Goal: Task Accomplishment & Management: Manage account settings

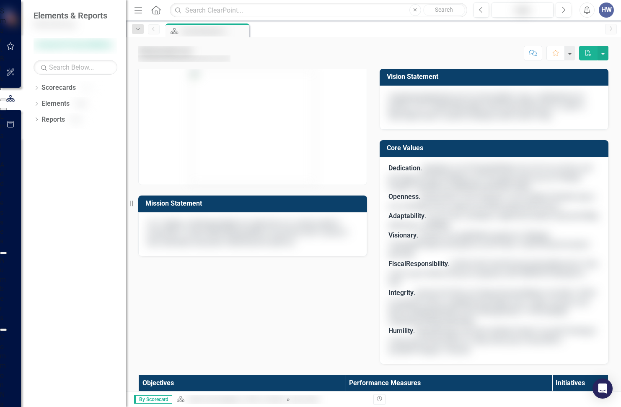
click at [7, 101] on button "button" at bounding box center [3, 100] width 7 height 3
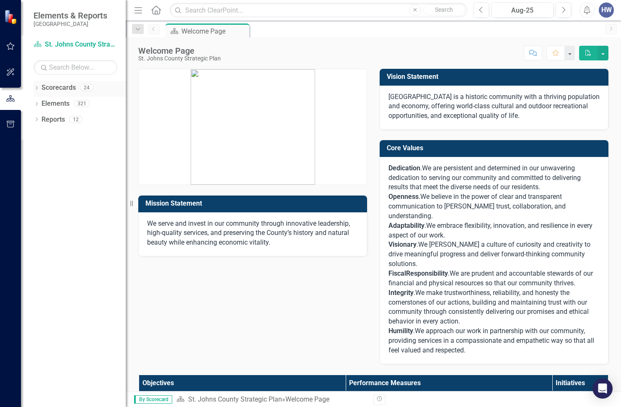
click at [53, 88] on link "Scorecards" at bounding box center [59, 88] width 34 height 10
click at [35, 88] on icon "Dropdown" at bounding box center [37, 88] width 6 height 5
click at [85, 105] on link "St. Johns County Strategic Plan" at bounding box center [86, 104] width 80 height 10
click at [42, 104] on icon at bounding box center [41, 103] width 2 height 4
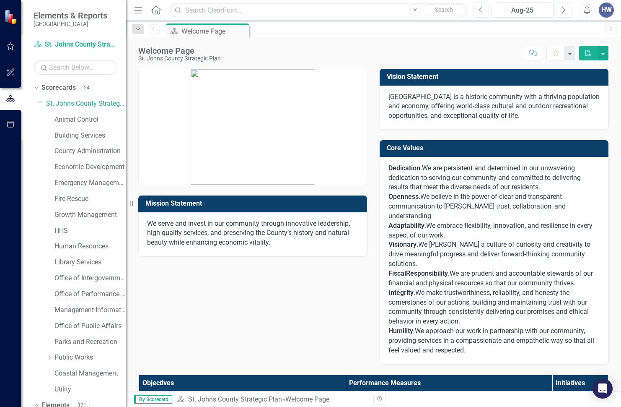
click at [80, 294] on link "Office of Performance & Transparency" at bounding box center [89, 294] width 71 height 10
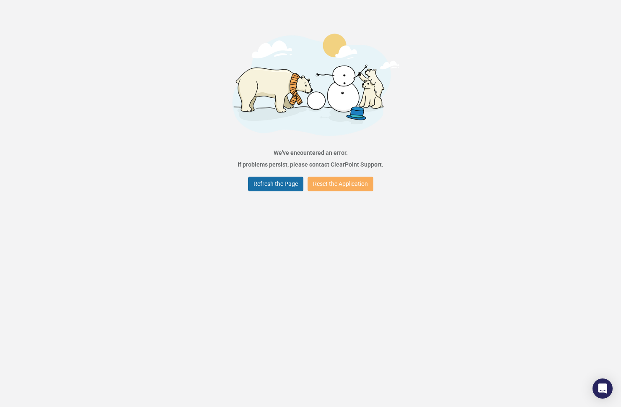
click at [273, 186] on button "Refresh the Page" at bounding box center [275, 183] width 55 height 15
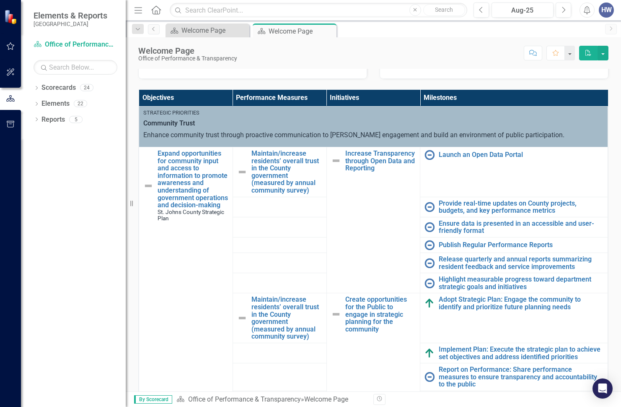
click at [362, 99] on th "Initiatives" at bounding box center [374, 98] width 94 height 16
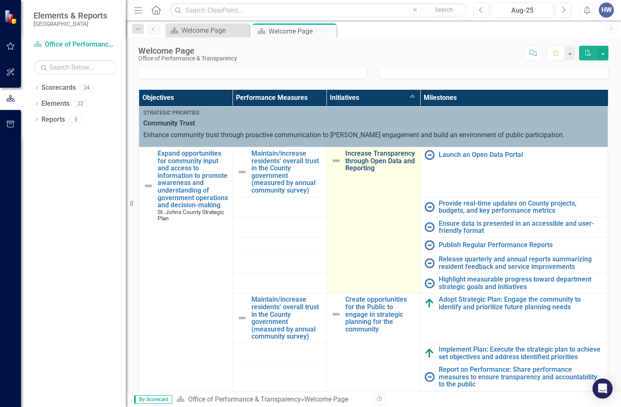
click at [367, 164] on link "Increase Transparency through Open Data and Reporting" at bounding box center [380, 161] width 71 height 22
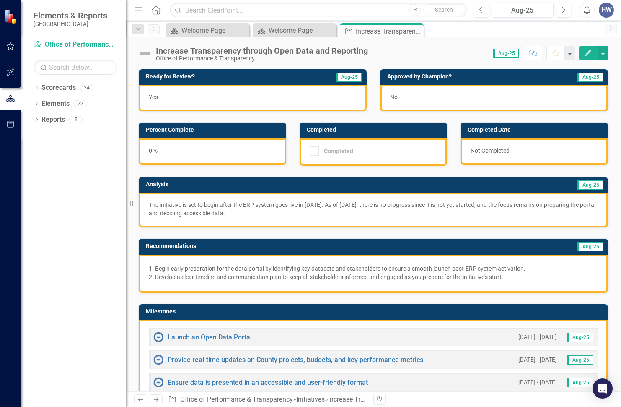
click at [371, 60] on div "Increase Transparency through Open Data and Reporting Office of Performance & T…" at bounding box center [264, 54] width 216 height 16
click at [431, 98] on div "No" at bounding box center [494, 98] width 228 height 26
click at [419, 99] on div "No" at bounding box center [494, 98] width 228 height 26
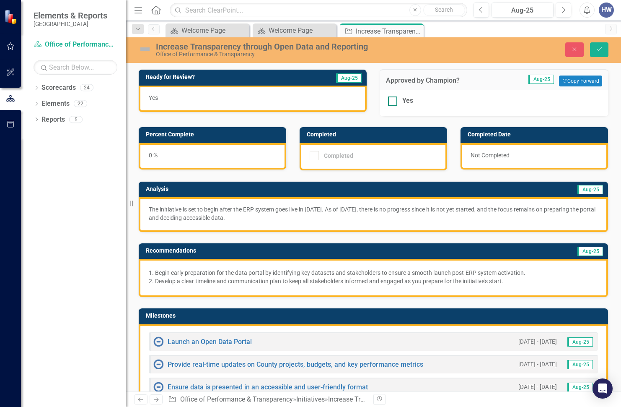
click at [404, 100] on div "Yes" at bounding box center [407, 101] width 11 height 10
click at [394, 100] on input "Yes" at bounding box center [390, 98] width 5 height 5
click at [389, 102] on div at bounding box center [392, 100] width 9 height 9
click at [389, 102] on input "Yes" at bounding box center [390, 98] width 5 height 5
click at [389, 102] on div at bounding box center [392, 100] width 9 height 9
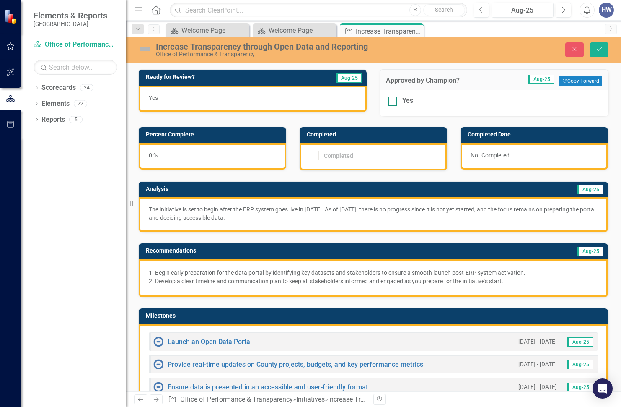
click at [389, 102] on input "Yes" at bounding box center [390, 98] width 5 height 5
checkbox input "true"
click at [612, 49] on div "Close Save" at bounding box center [518, 49] width 194 height 15
